Goal: Check status: Check status

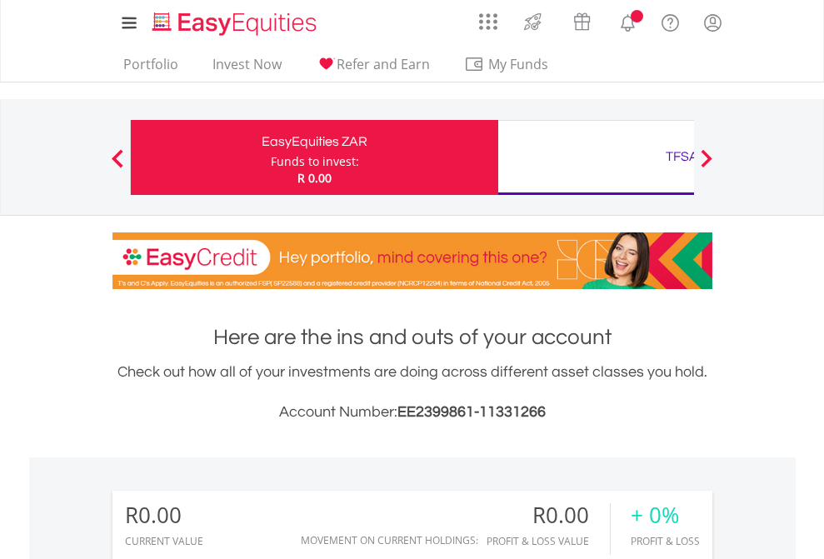
scroll to position [160, 262]
click at [271, 157] on div "Funds to invest:" at bounding box center [315, 161] width 88 height 17
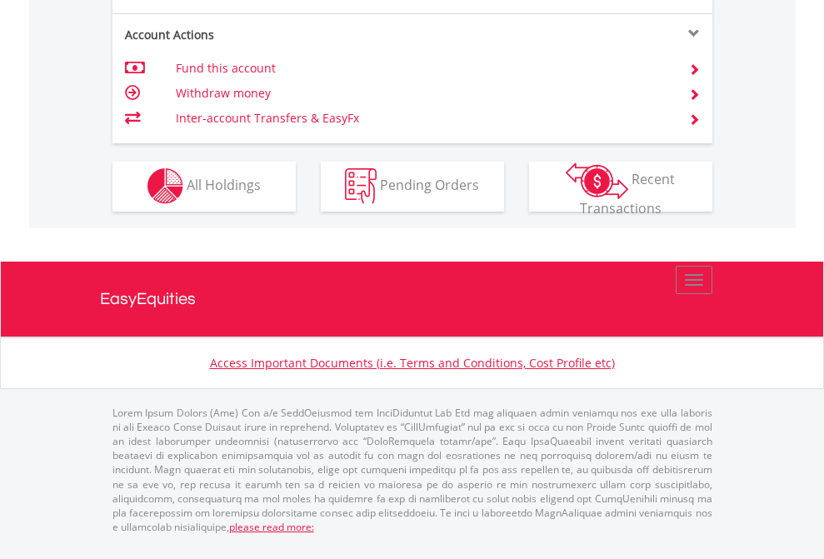
scroll to position [1558, 0]
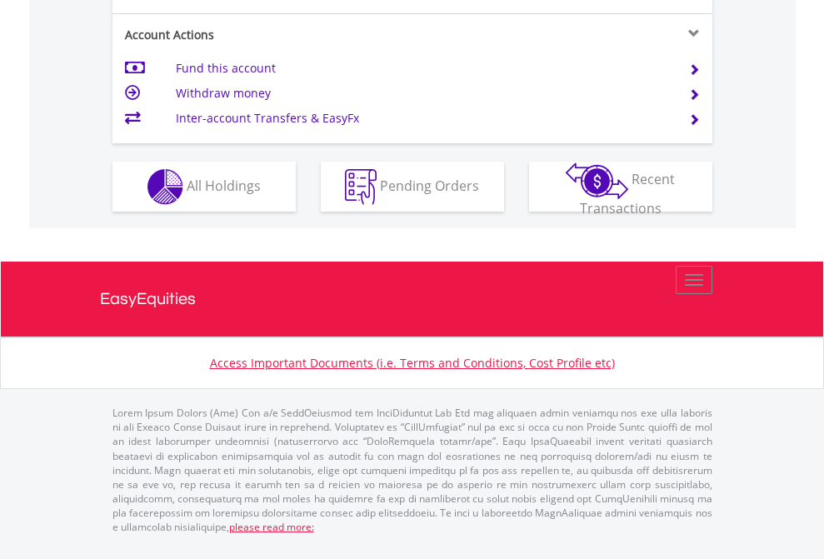
scroll to position [1630, 0]
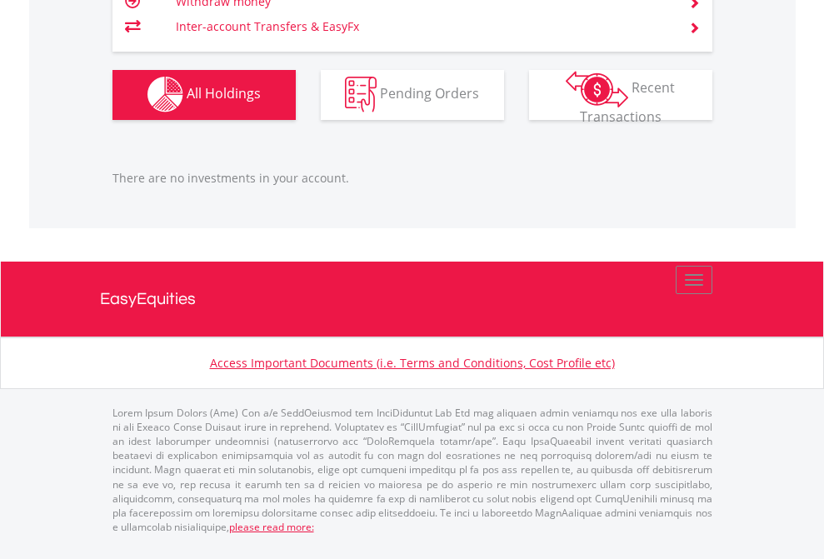
scroll to position [120, 0]
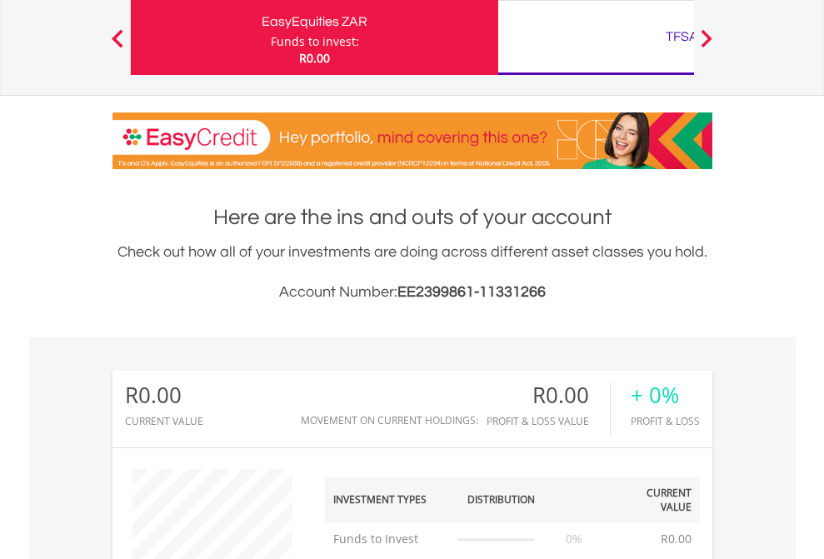
click at [596, 37] on div "TFSA" at bounding box center [681, 36] width 347 height 23
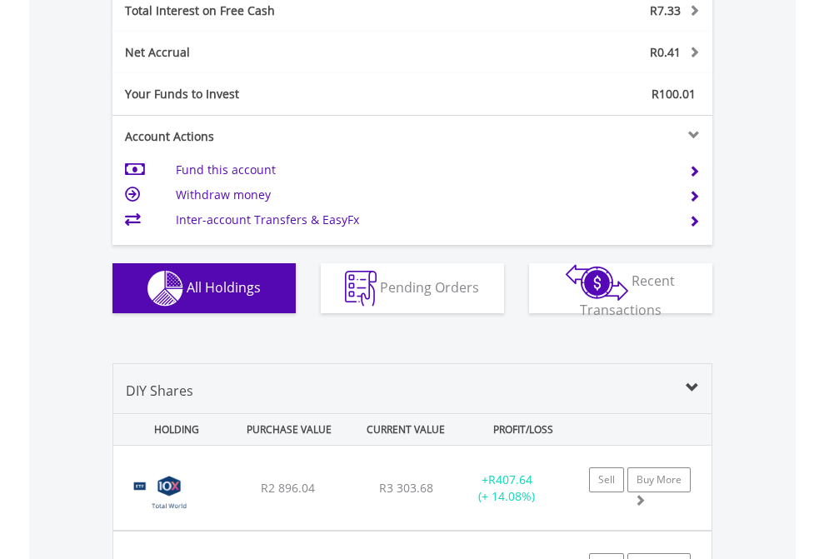
scroll to position [1919, 0]
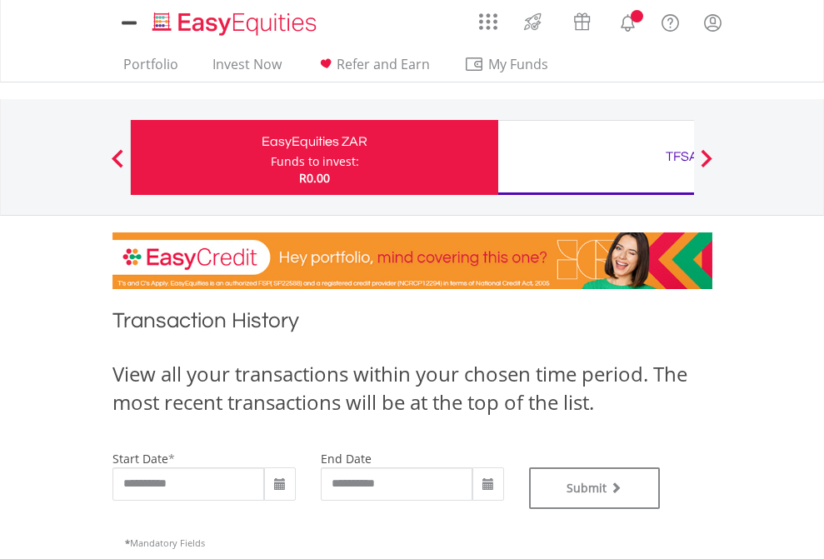
type input "**********"
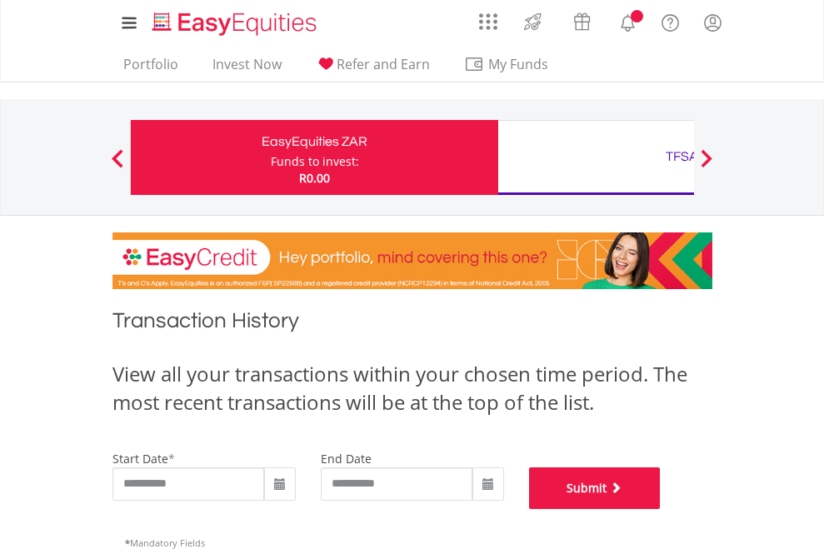
click at [661, 509] on button "Submit" at bounding box center [595, 488] width 132 height 42
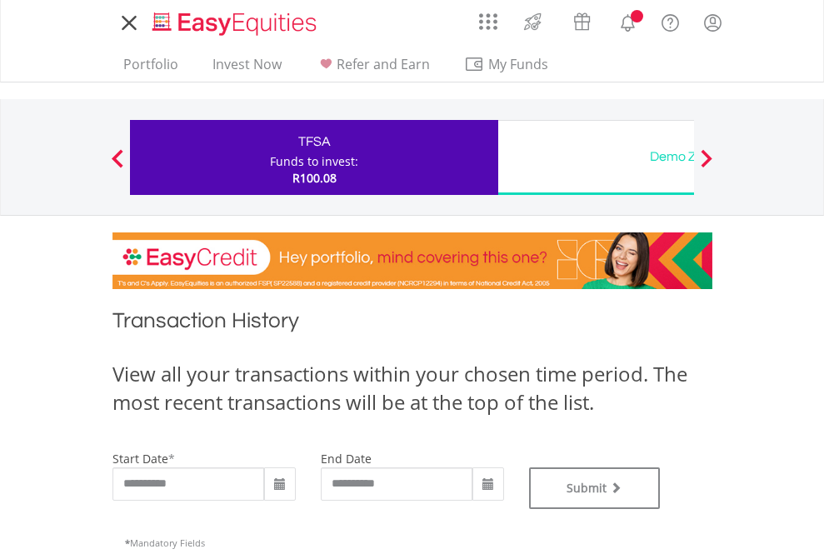
type input "**********"
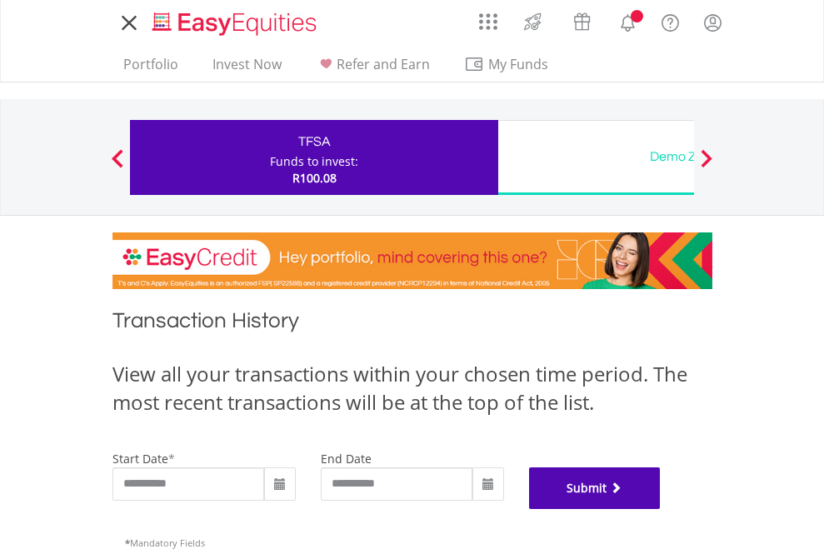
click at [661, 509] on button "Submit" at bounding box center [595, 488] width 132 height 42
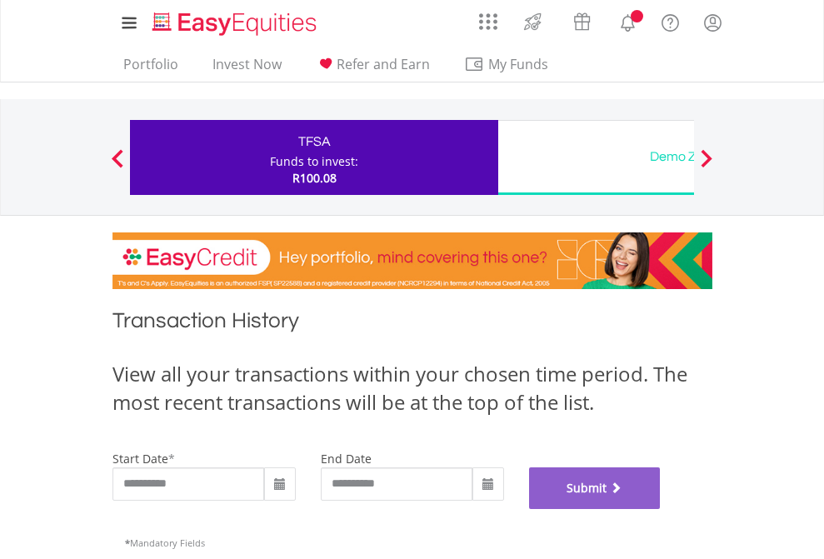
scroll to position [676, 0]
